Goal: Task Accomplishment & Management: Use online tool/utility

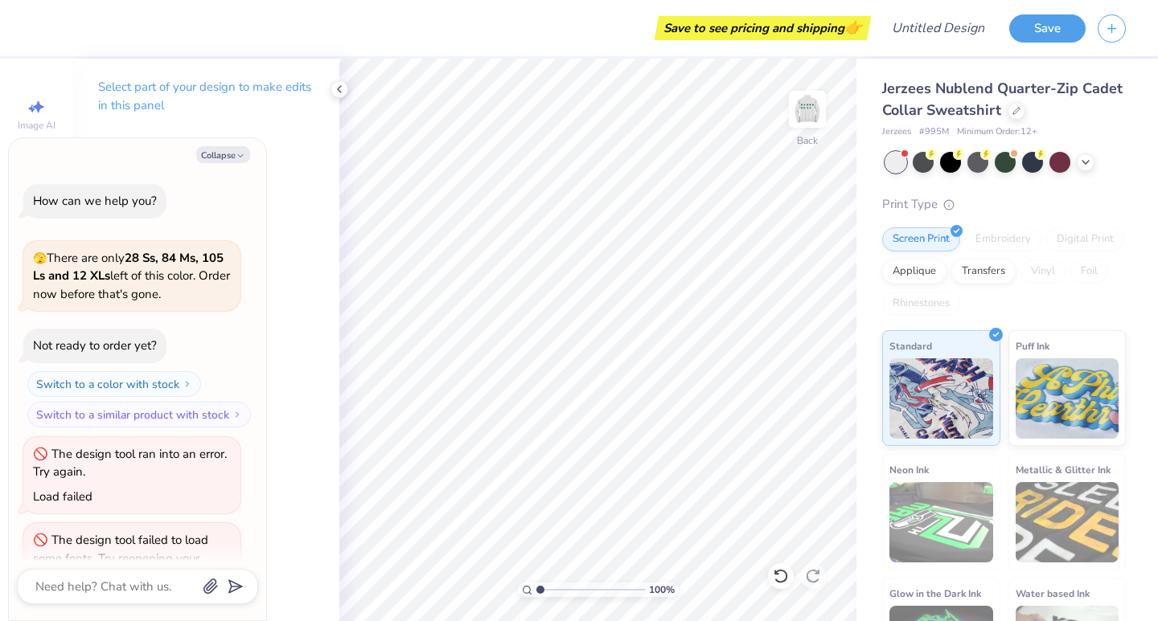
type textarea "x"
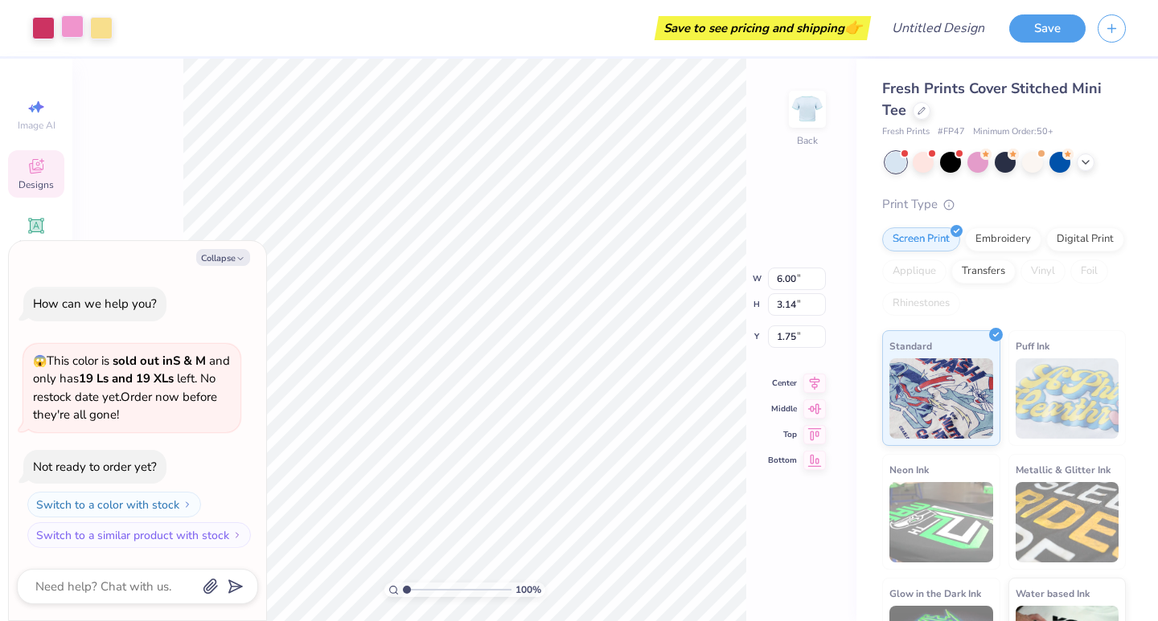
click at [70, 25] on div at bounding box center [72, 26] width 23 height 23
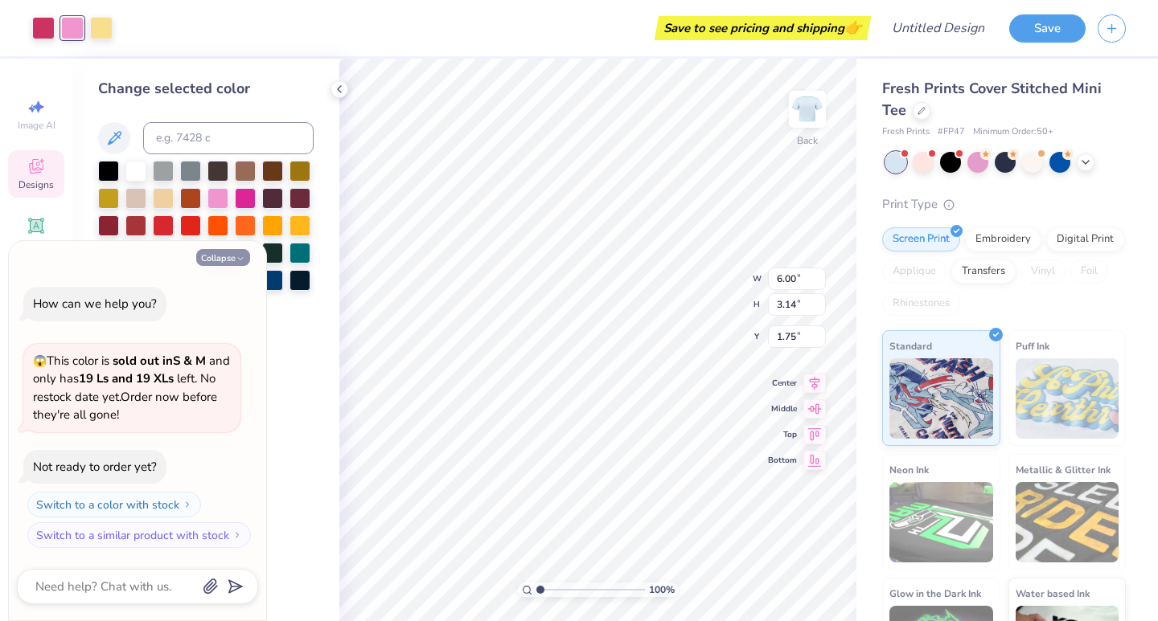
click at [229, 259] on button "Collapse" at bounding box center [223, 257] width 54 height 17
type textarea "x"
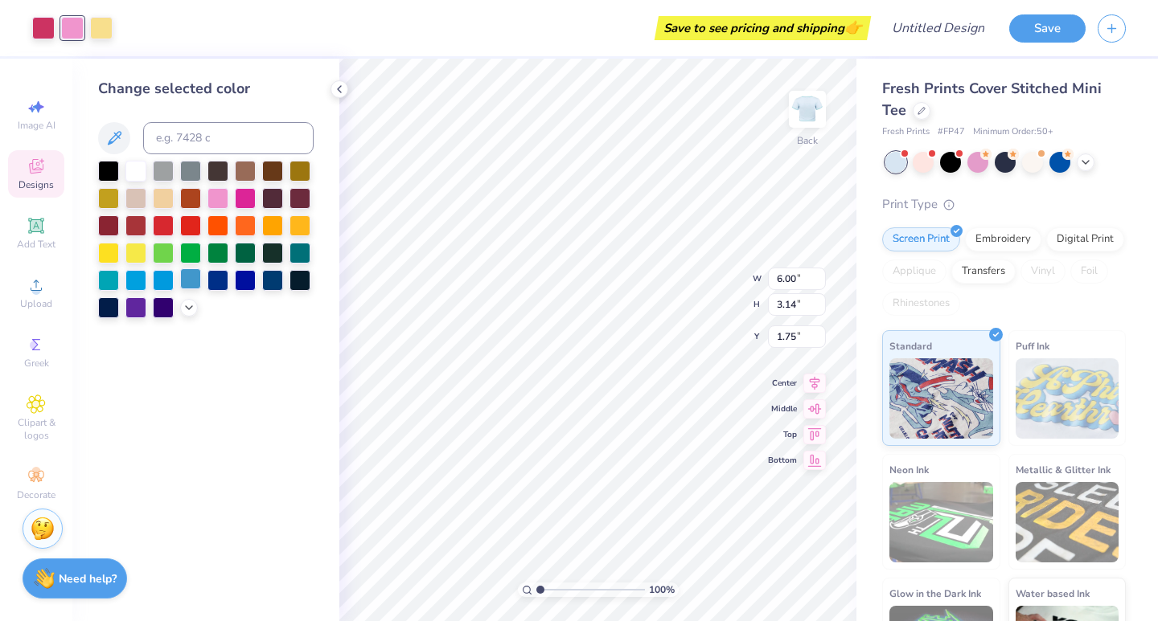
click at [184, 281] on div at bounding box center [190, 278] width 21 height 21
click at [41, 28] on div at bounding box center [43, 26] width 23 height 23
click at [221, 279] on div at bounding box center [217, 278] width 21 height 21
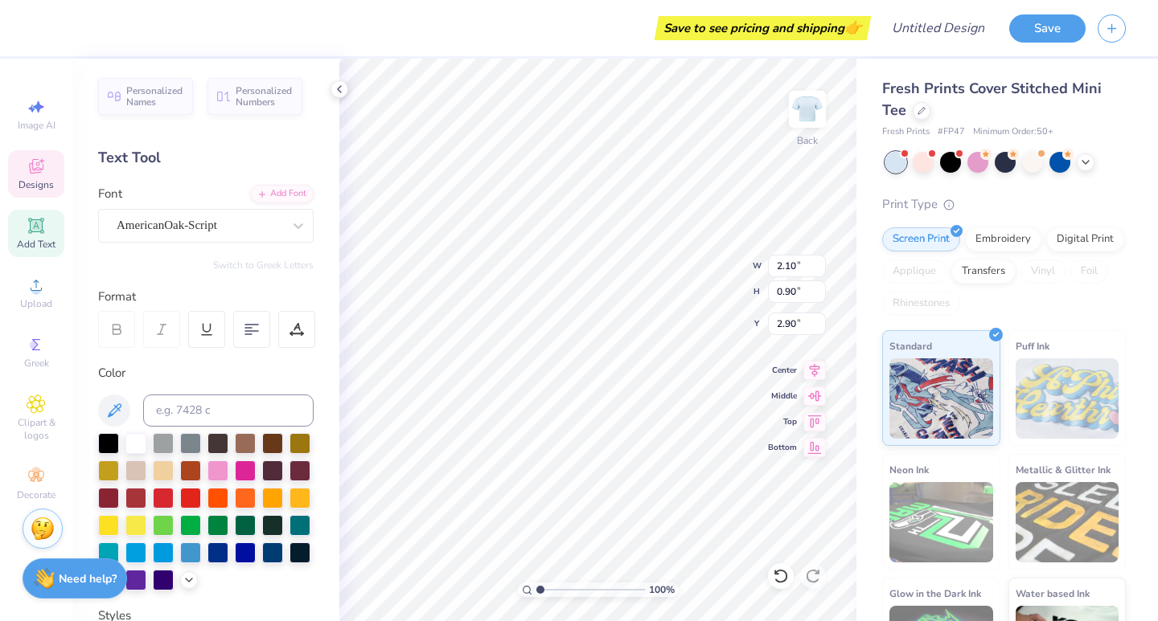
scroll to position [13, 4]
type textarea "[GEOGRAPHIC_DATA]"
type input "1.63"
type input "1.18"
type input "3.64"
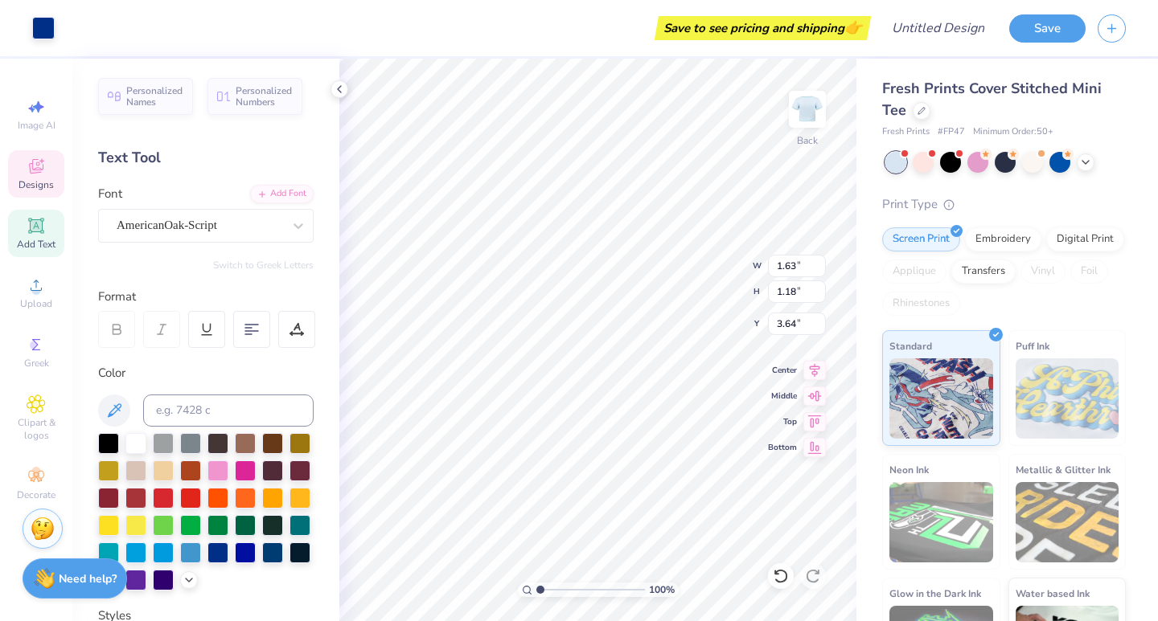
type input "5.53"
type input "1.08"
type input "2.93"
type input "2.83"
type input "0.55"
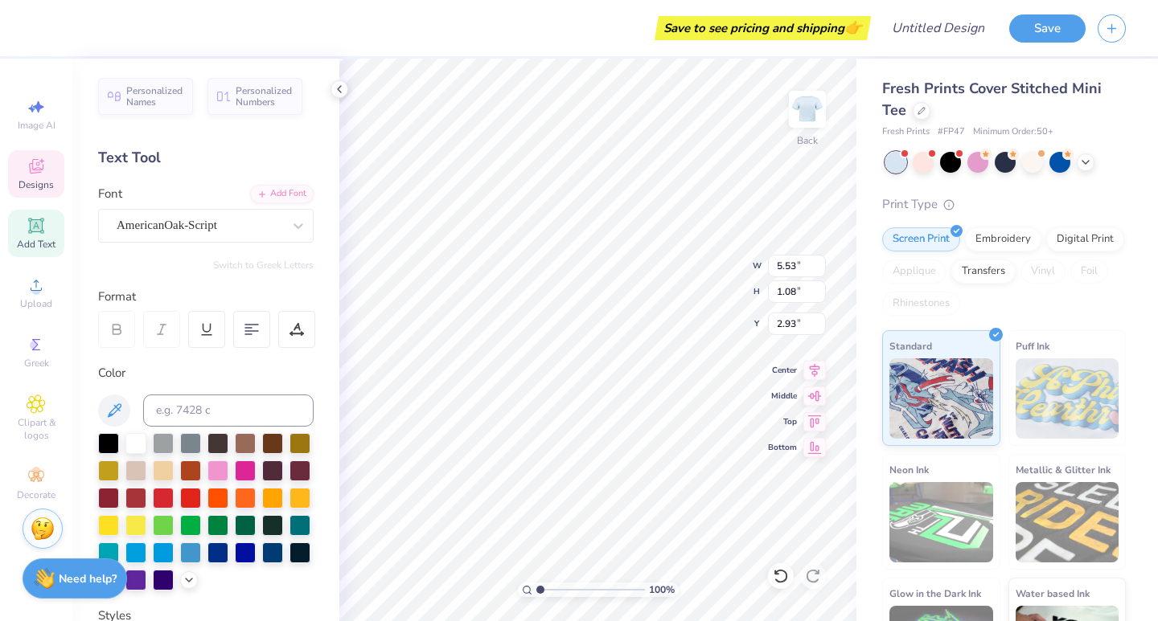
type input "3.46"
type input "1.99"
type input "0.90"
type input "2.36"
type input "2.83"
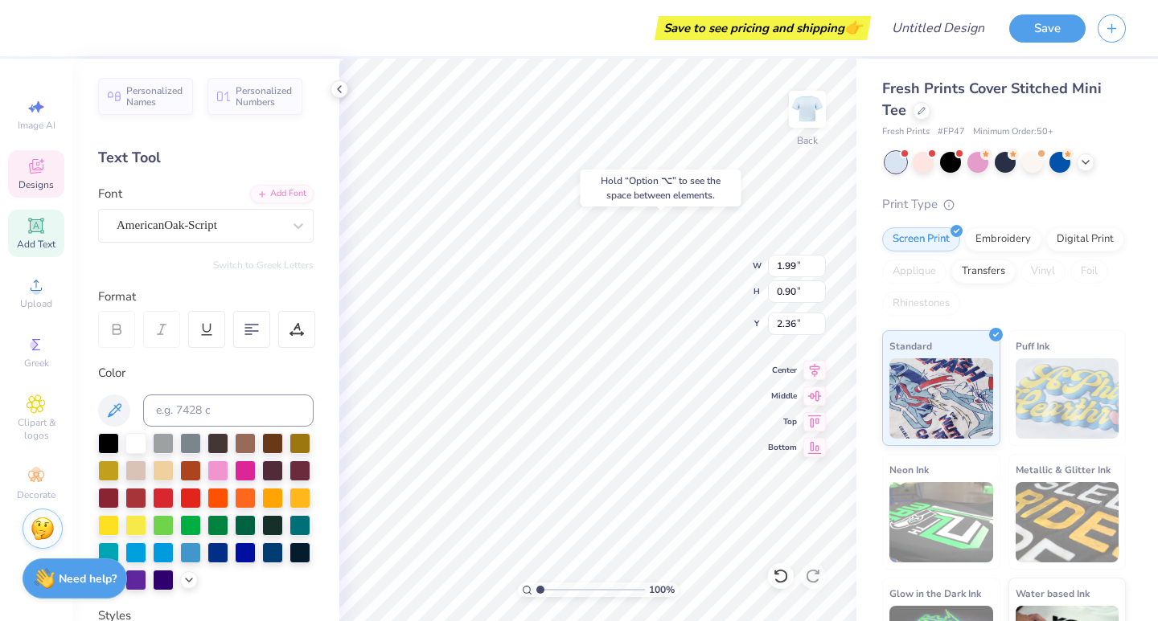
type input "0.55"
type input "3.00"
type input "1.99"
type input "0.90"
type input "3.52"
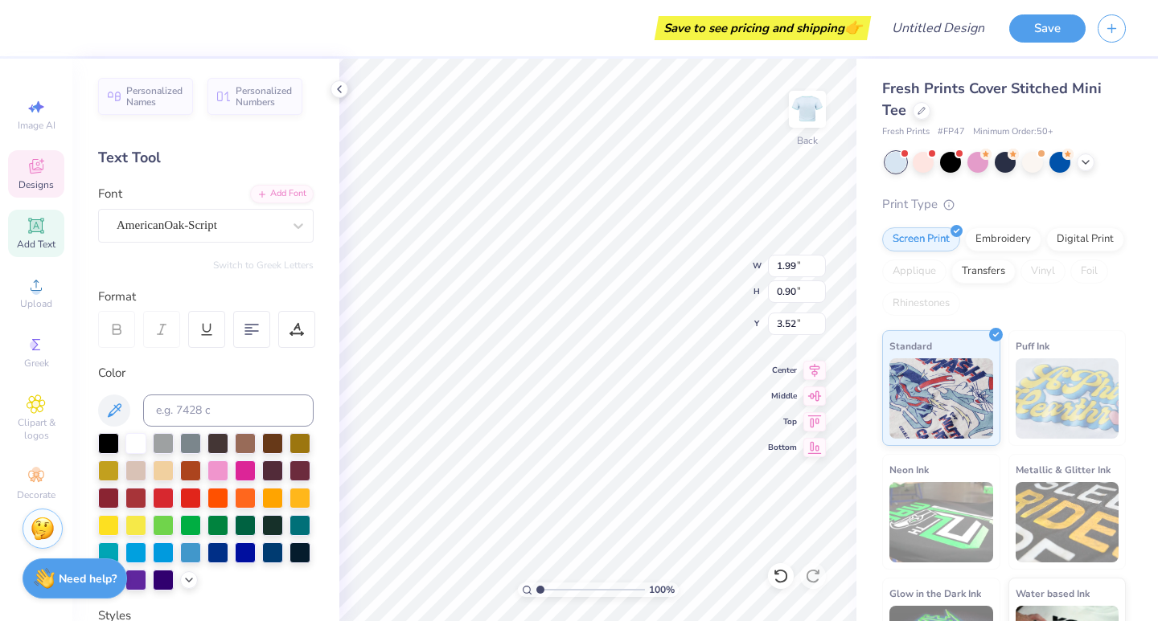
type input "1.14"
type input "0.52"
type input "4.00"
type input "2.83"
type input "0.55"
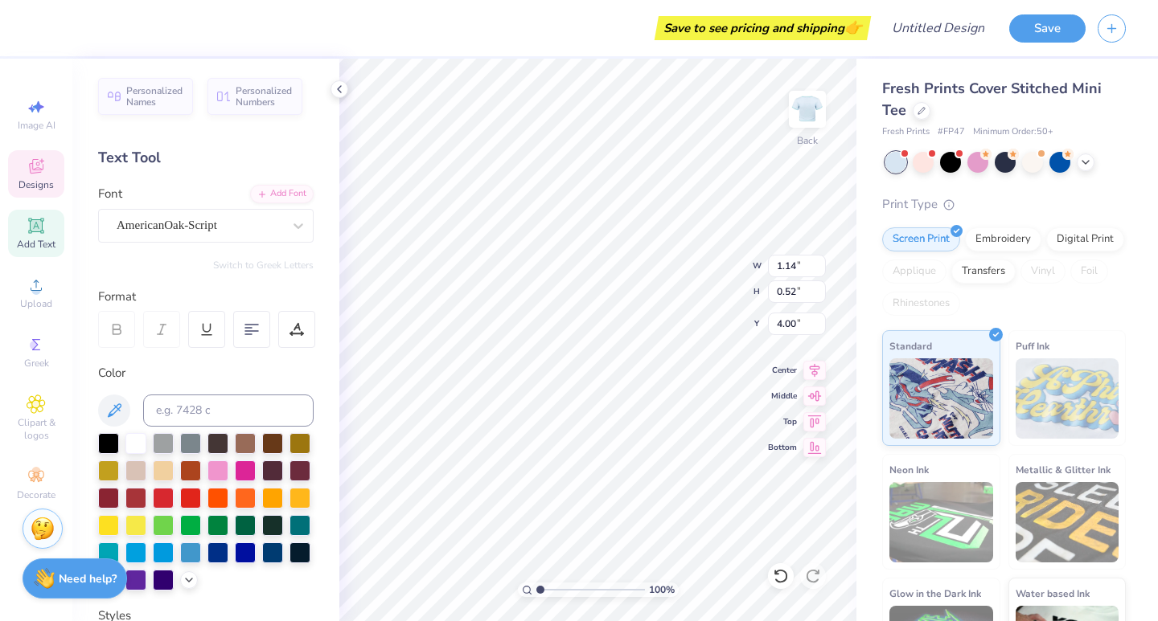
type input "3.00"
type input "3.78"
type input "0.74"
type input "2.63"
type input "1.14"
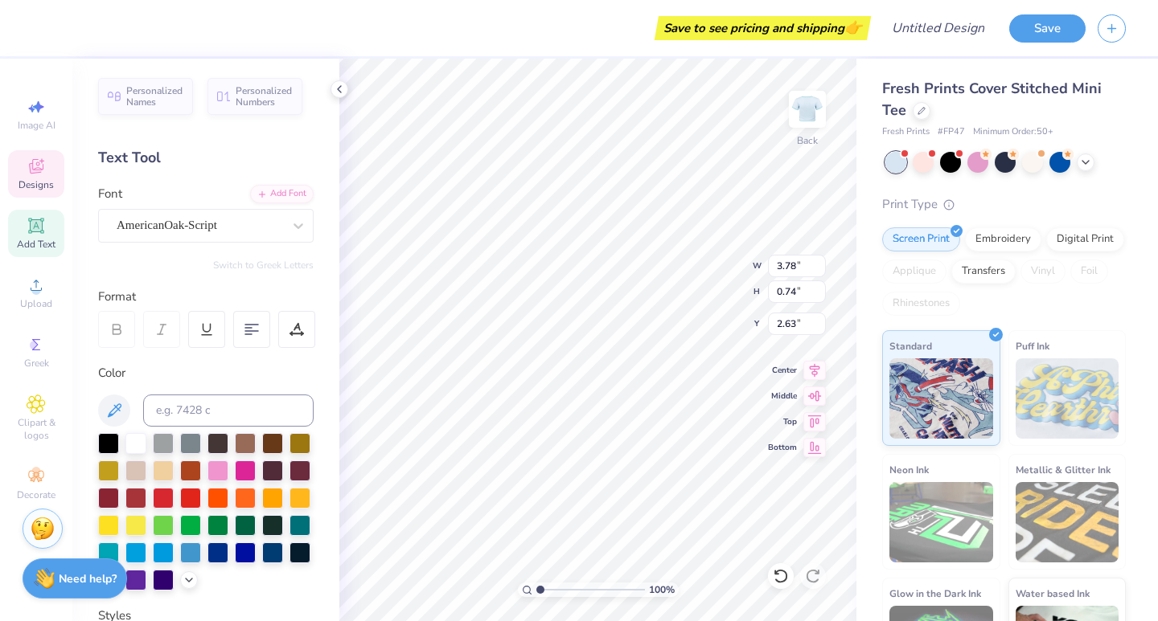
type input "0.52"
type input "3.62"
type textarea "BBYO"
type input "2.06"
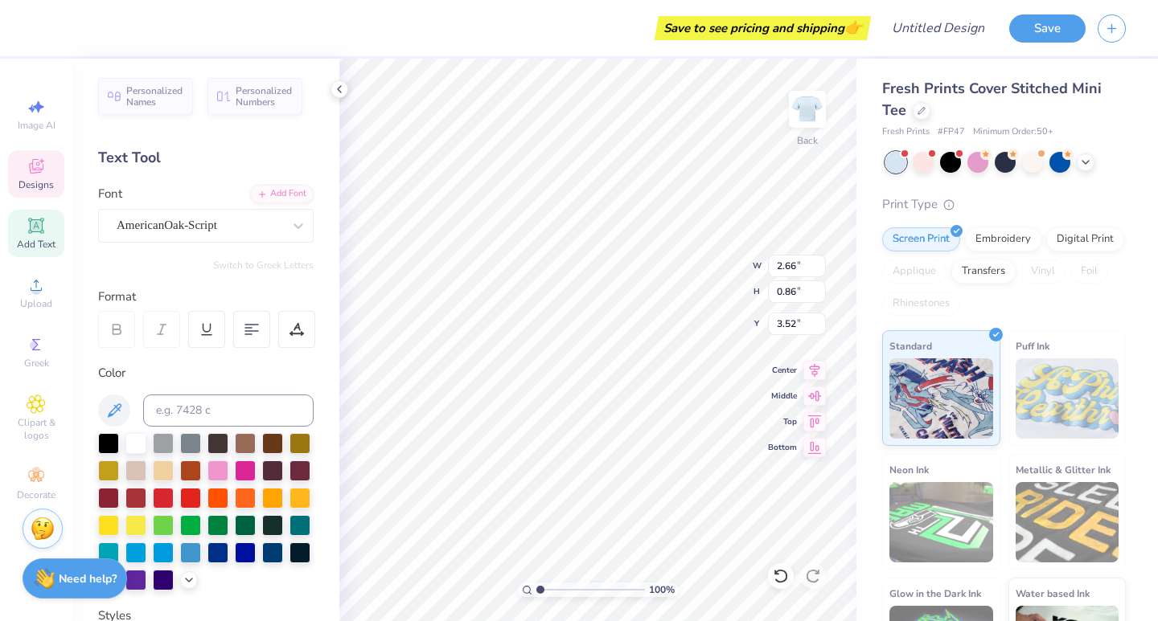
type input "0.67"
type input "3.47"
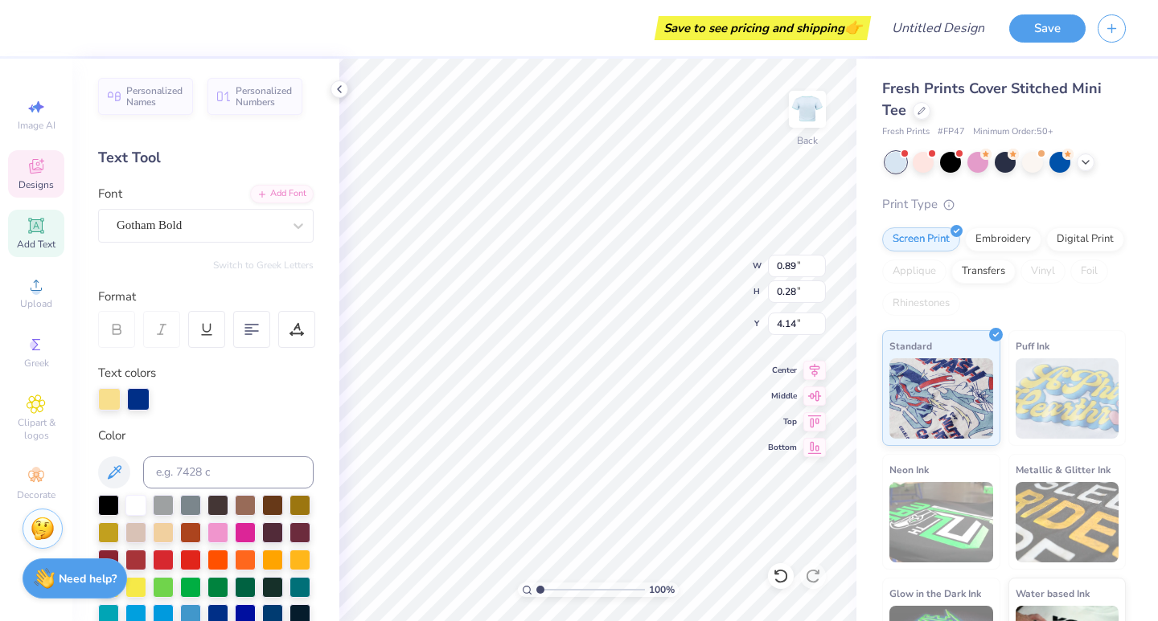
type textarea "\"
type input "1.63"
type input "1.18"
type input "1.87"
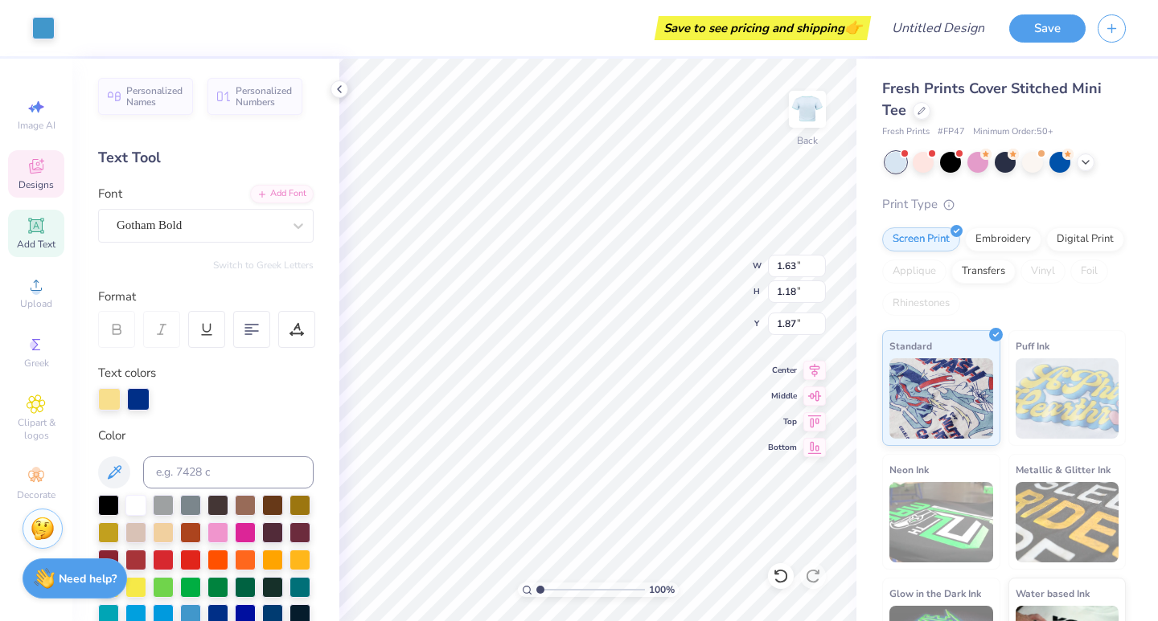
type input "0.75"
type input "0.28"
type input "2.36"
type textarea "."
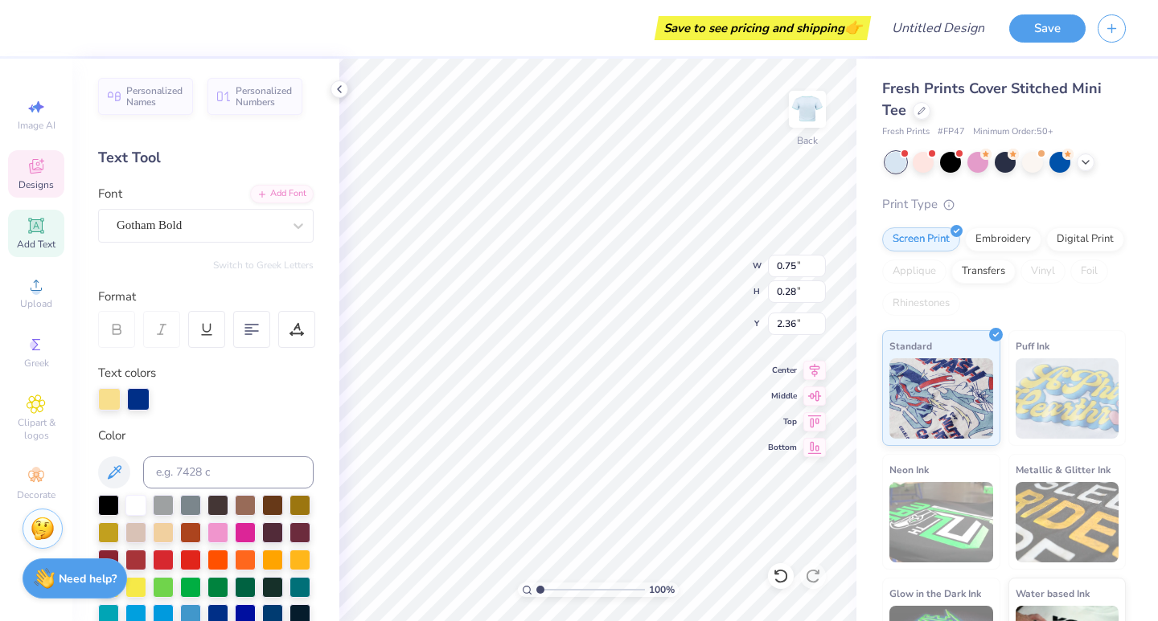
scroll to position [13, 1]
